Goal: Task Accomplishment & Management: Use online tool/utility

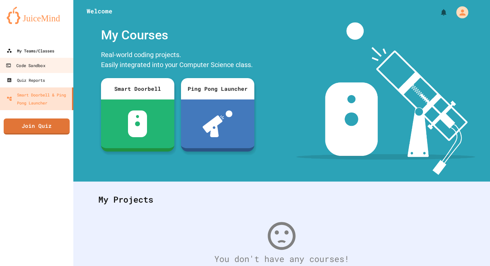
click at [50, 56] on link "My Teams/Classes" at bounding box center [36, 50] width 73 height 15
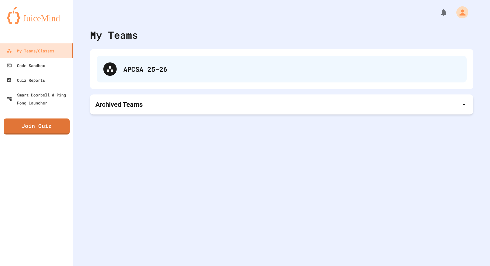
click at [120, 71] on div "APCSA 25-26" at bounding box center [282, 69] width 370 height 27
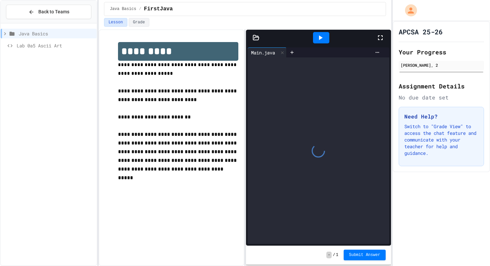
click at [263, 38] on div at bounding box center [256, 37] width 20 height 7
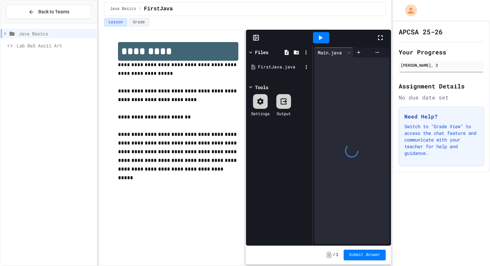
click at [279, 69] on div "FirstJava.java" at bounding box center [280, 67] width 45 height 7
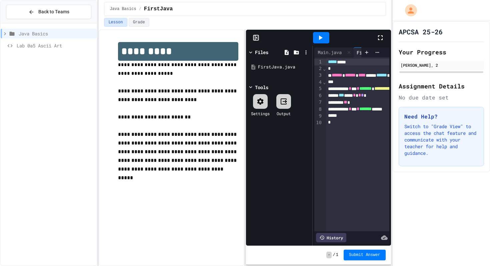
click at [252, 40] on div at bounding box center [256, 37] width 20 height 7
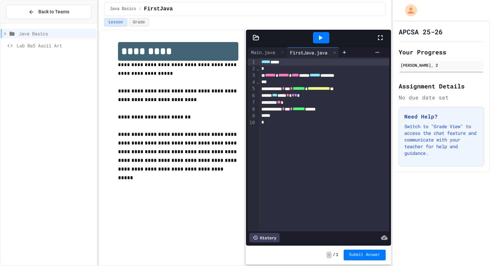
click at [322, 37] on icon at bounding box center [320, 38] width 8 height 8
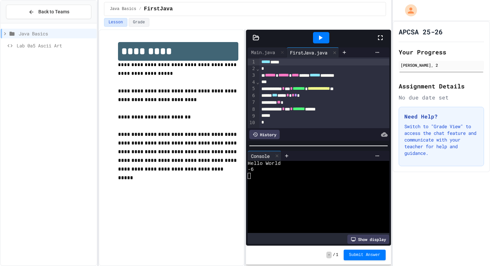
click at [327, 36] on div at bounding box center [321, 37] width 16 height 11
click at [137, 24] on button "Grade" at bounding box center [139, 22] width 21 height 9
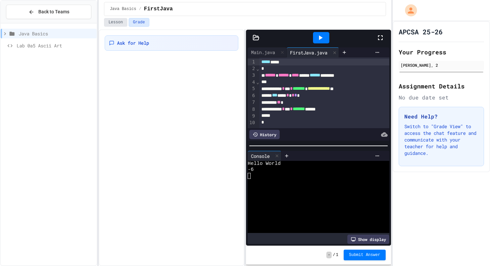
click at [121, 22] on button "Lesson" at bounding box center [115, 22] width 23 height 9
